Goal: Information Seeking & Learning: Check status

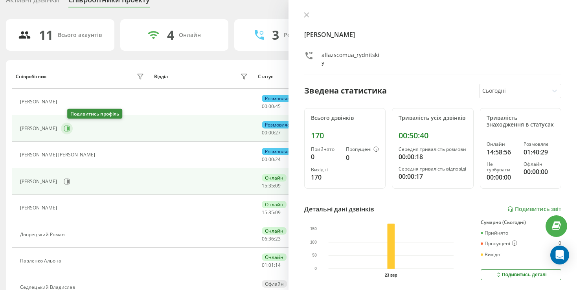
click at [69, 127] on icon at bounding box center [68, 129] width 2 height 4
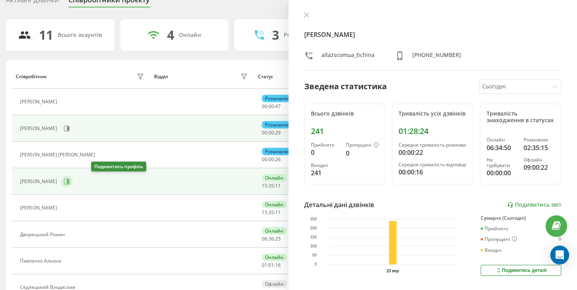
click at [73, 180] on button at bounding box center [67, 182] width 12 height 12
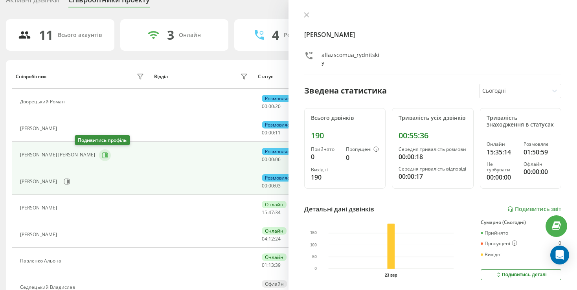
click at [102, 152] on icon at bounding box center [105, 155] width 6 height 6
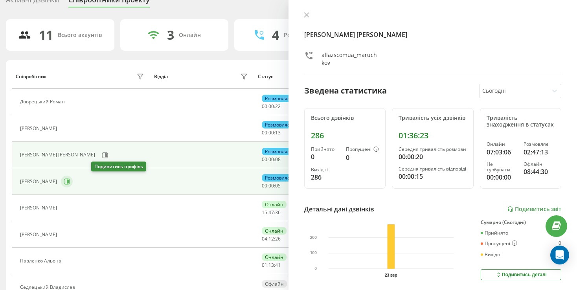
click at [73, 176] on button at bounding box center [67, 182] width 12 height 12
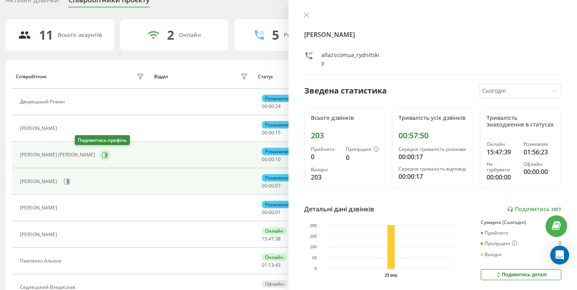
click at [99, 152] on button at bounding box center [105, 155] width 12 height 12
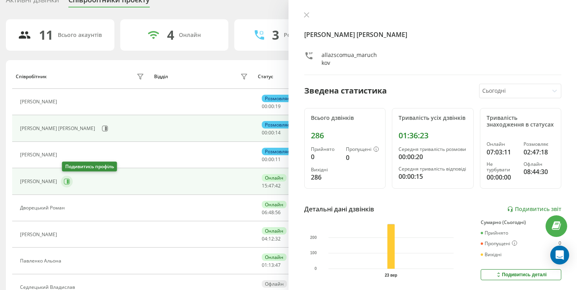
click at [66, 180] on icon at bounding box center [67, 181] width 6 height 6
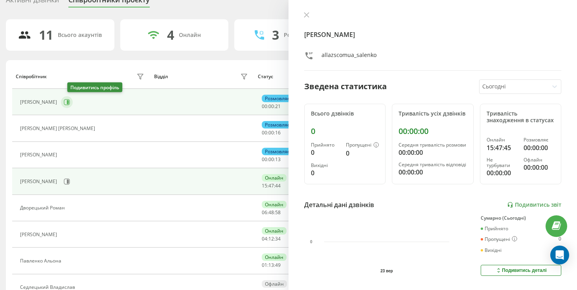
click at [72, 105] on button at bounding box center [67, 102] width 12 height 12
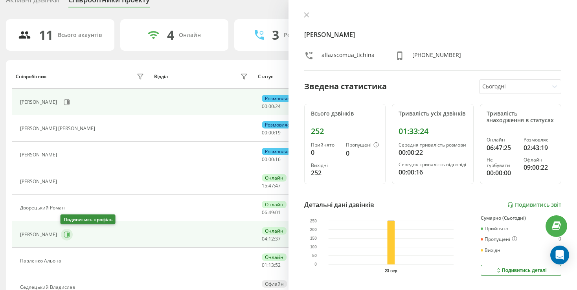
click at [67, 234] on icon at bounding box center [68, 235] width 2 height 4
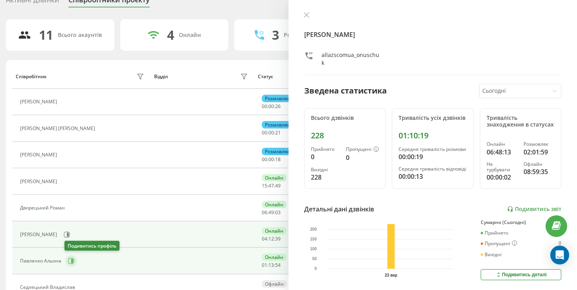
click at [68, 258] on icon at bounding box center [71, 261] width 6 height 6
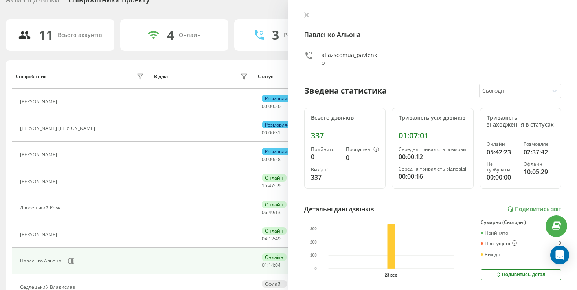
scroll to position [75, 0]
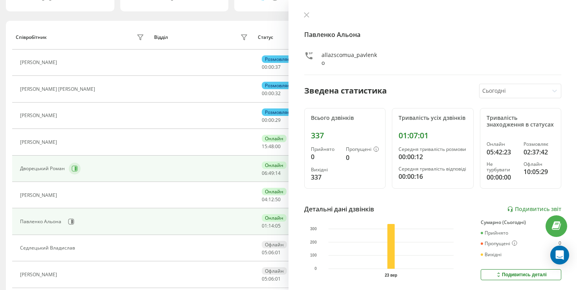
click at [72, 169] on icon at bounding box center [75, 168] width 6 height 6
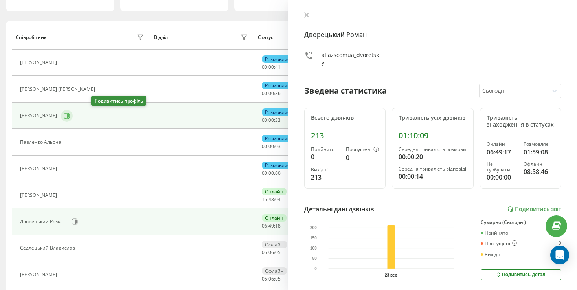
click at [73, 116] on button at bounding box center [67, 116] width 12 height 12
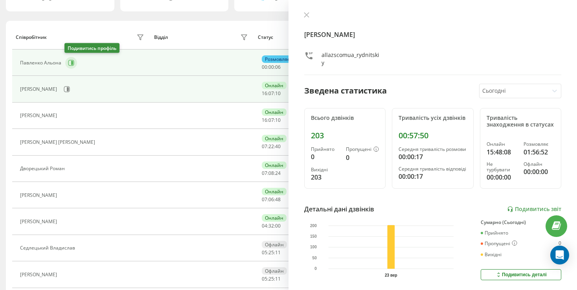
click at [72, 65] on icon at bounding box center [71, 63] width 6 height 6
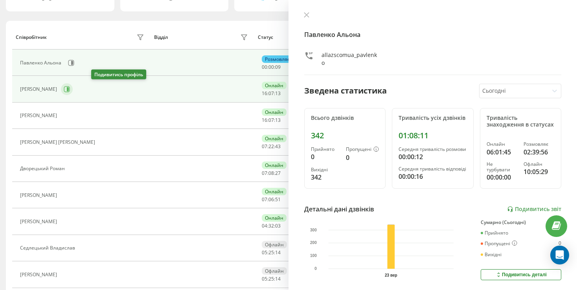
click at [69, 90] on icon at bounding box center [68, 89] width 2 height 4
